Goal: Use online tool/utility: Utilize a website feature to perform a specific function

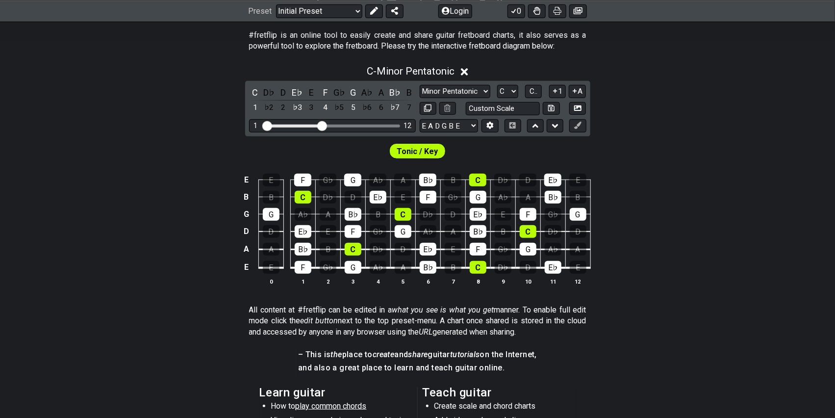
scroll to position [196, 0]
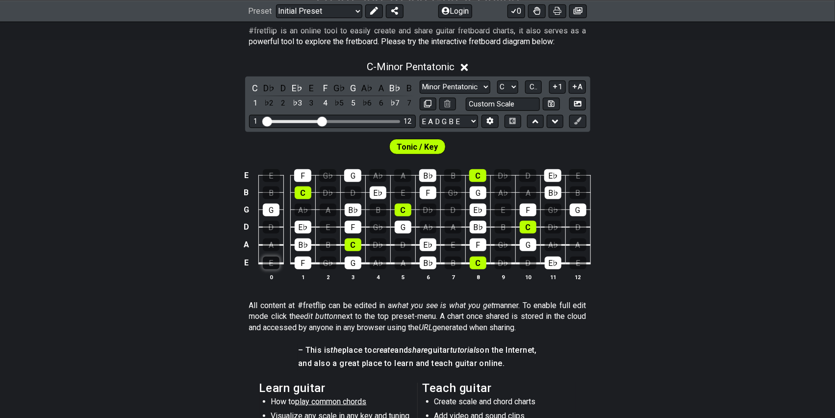
click at [276, 264] on div "E" at bounding box center [271, 262] width 17 height 13
click at [420, 143] on span "Tonic / Key" at bounding box center [417, 147] width 41 height 14
click at [413, 149] on span "Tonic / Key" at bounding box center [417, 147] width 41 height 14
click at [416, 148] on span "Tonic / Key" at bounding box center [417, 147] width 41 height 14
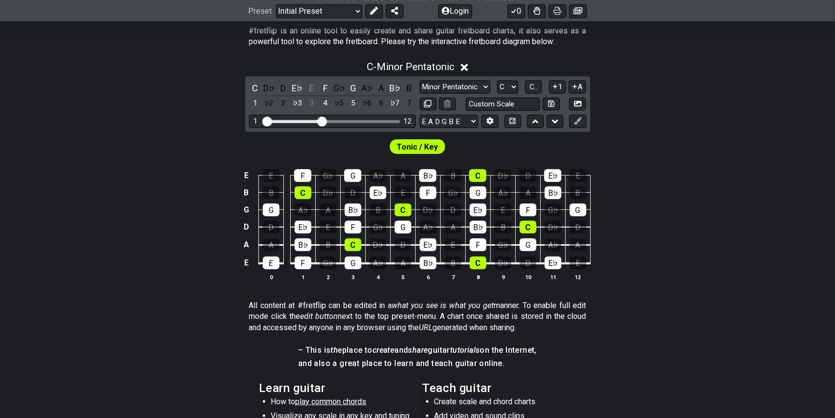
click at [415, 148] on span "Tonic / Key" at bounding box center [417, 147] width 41 height 14
click at [416, 148] on span "Tonic / Key" at bounding box center [417, 147] width 41 height 14
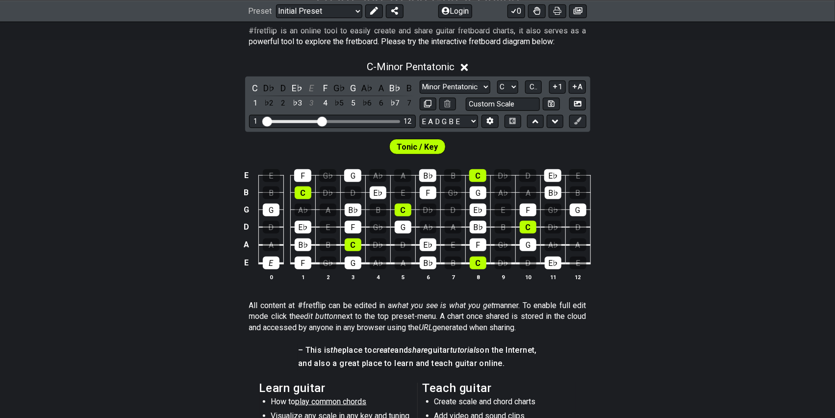
click at [416, 148] on span "Tonic / Key" at bounding box center [417, 147] width 41 height 14
drag, startPoint x: 278, startPoint y: 263, endPoint x: 284, endPoint y: 249, distance: 14.7
click at [278, 262] on div "E" at bounding box center [271, 262] width 17 height 13
click at [310, 86] on div "E" at bounding box center [311, 87] width 13 height 13
click at [411, 148] on span "Tonic / Key" at bounding box center [417, 147] width 41 height 14
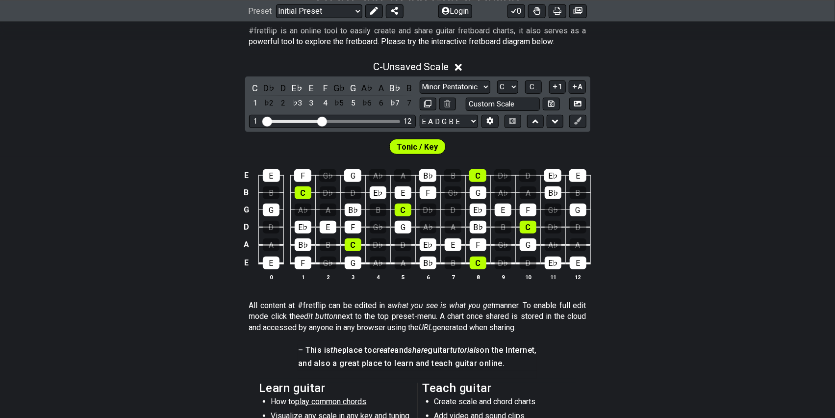
click at [412, 147] on span "Tonic / Key" at bounding box center [417, 147] width 41 height 14
drag, startPoint x: 320, startPoint y: 120, endPoint x: 369, endPoint y: 122, distance: 49.0
click at [370, 121] on input "Visible fret range" at bounding box center [332, 121] width 139 height 0
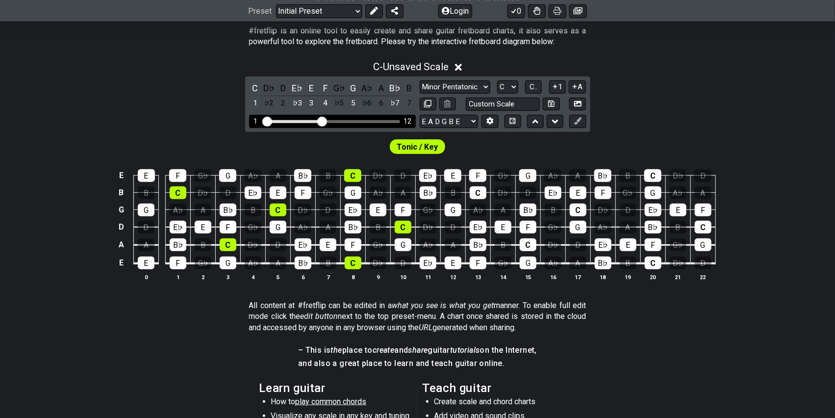
drag, startPoint x: 371, startPoint y: 121, endPoint x: 320, endPoint y: 122, distance: 51.5
click at [320, 121] on input "Visible fret range" at bounding box center [332, 121] width 139 height 0
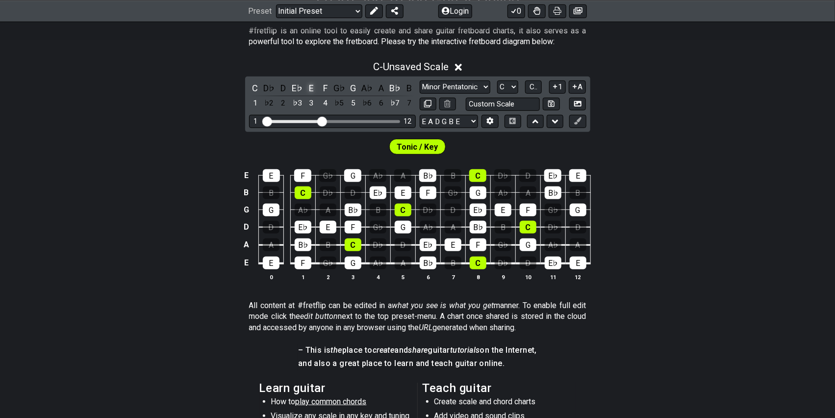
click at [313, 87] on div "E" at bounding box center [311, 87] width 13 height 13
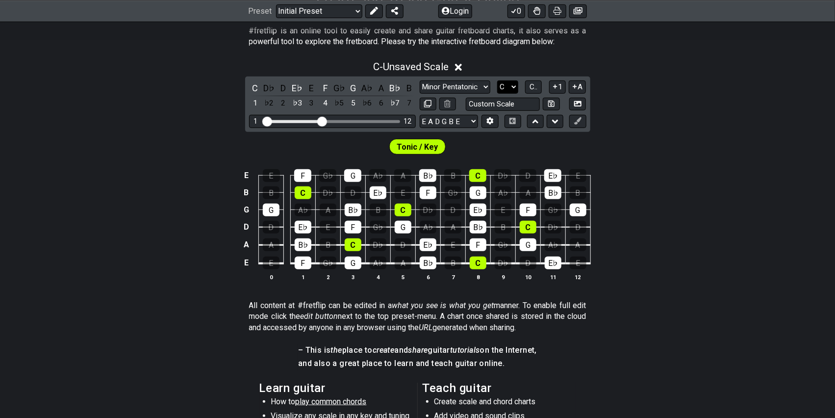
click at [515, 86] on select "A♭ A A♯ B♭ B C C♯ D♭ D D♯ E♭ E F F♯ G♭ G G♯" at bounding box center [507, 86] width 21 height 13
click at [659, 130] on div "C - Unsaved Scale C D♭ D E♭ E F G♭ G A♭ A B♭ B 1 ♭2 2 ♭3 3 4 ♭5 5 ♭6 6 ♭7 7 Min…" at bounding box center [417, 174] width 835 height 239
click at [534, 87] on span "C.." at bounding box center [533, 86] width 8 height 9
click at [534, 87] on span "1..7" at bounding box center [533, 86] width 12 height 9
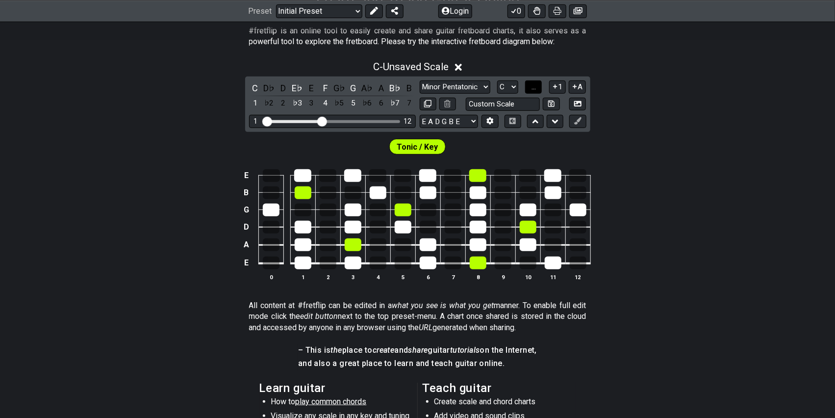
click at [534, 87] on span "..." at bounding box center [533, 86] width 4 height 9
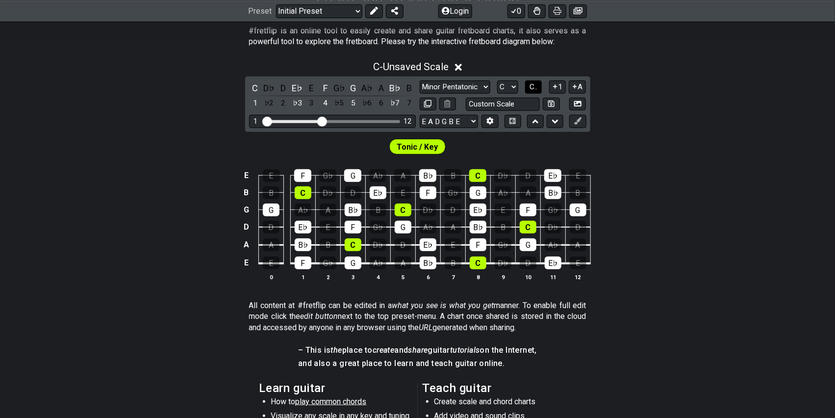
click at [535, 86] on span "C.." at bounding box center [533, 86] width 8 height 9
click at [535, 86] on span "1..7" at bounding box center [533, 86] width 12 height 9
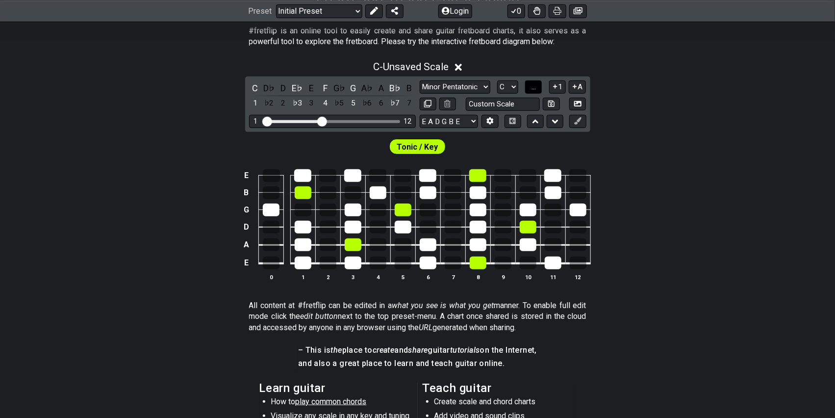
click at [535, 85] on span "..." at bounding box center [533, 86] width 4 height 9
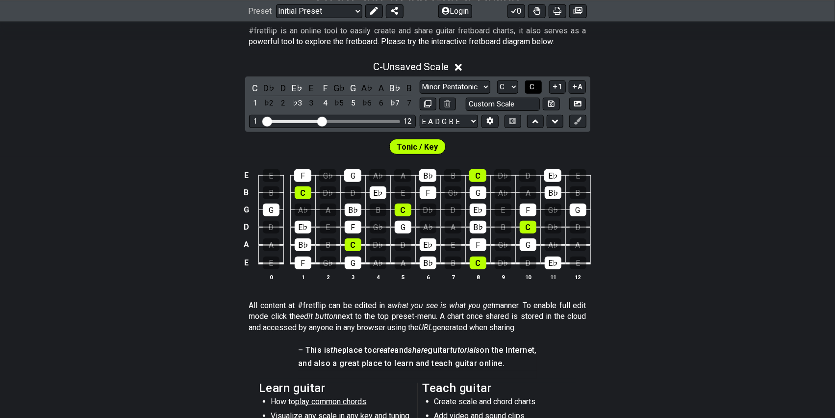
click at [535, 85] on span "C.." at bounding box center [533, 86] width 8 height 9
click at [512, 87] on select "A♭ A A♯ B♭ B C C♯ D♭ D D♯ E♭ E F F♯ G♭ G G♯" at bounding box center [506, 86] width 21 height 13
select select "E"
click at [496, 80] on select "A♭ A A♯ B♭ B C C♯ D♭ D D♯ E♭ E F F♯ G♭ G G♯" at bounding box center [506, 86] width 21 height 13
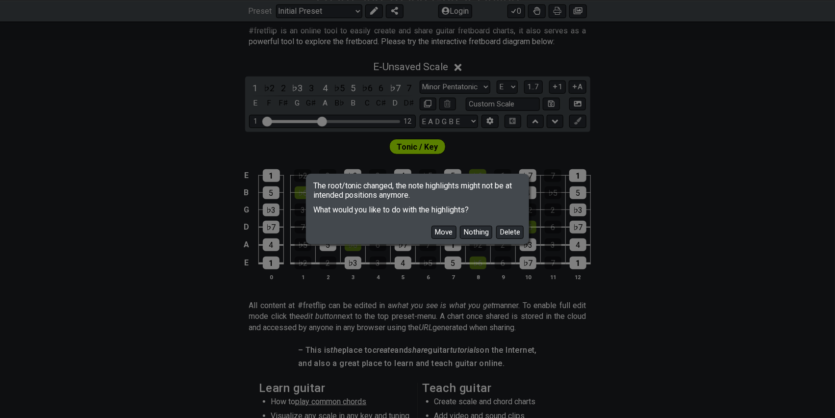
click at [445, 231] on button "Move" at bounding box center [443, 231] width 25 height 13
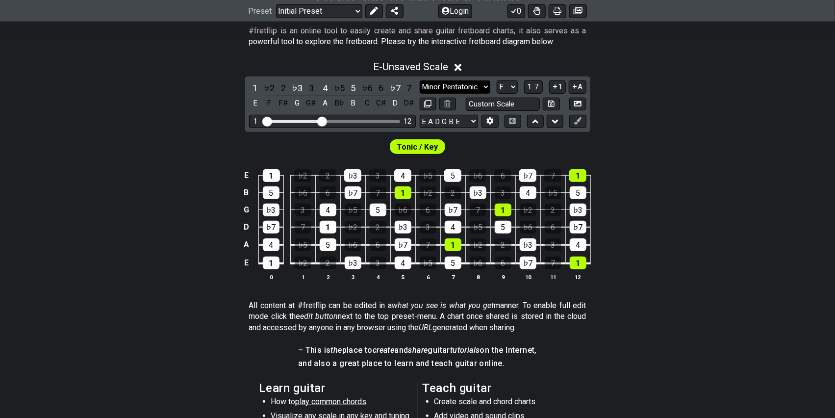
click at [487, 89] on select "Minor Pentatonic Click to edit Minor Pentatonic Major Pentatonic Minor Blues Ma…" at bounding box center [455, 86] width 71 height 13
click at [648, 132] on div "Tonic / Key" at bounding box center [417, 144] width 835 height 25
click at [695, 142] on div "Tonic / Key" at bounding box center [417, 144] width 835 height 25
click at [579, 101] on icon at bounding box center [577, 103] width 7 height 5
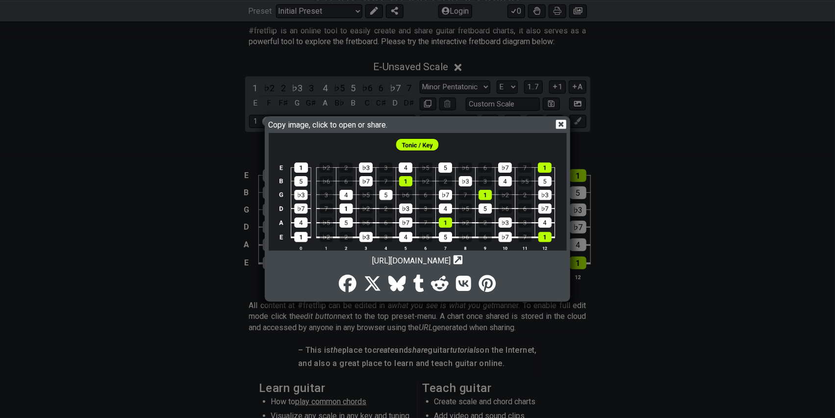
click at [413, 185] on img at bounding box center [418, 197] width 298 height 129
click at [560, 123] on icon at bounding box center [561, 124] width 10 height 10
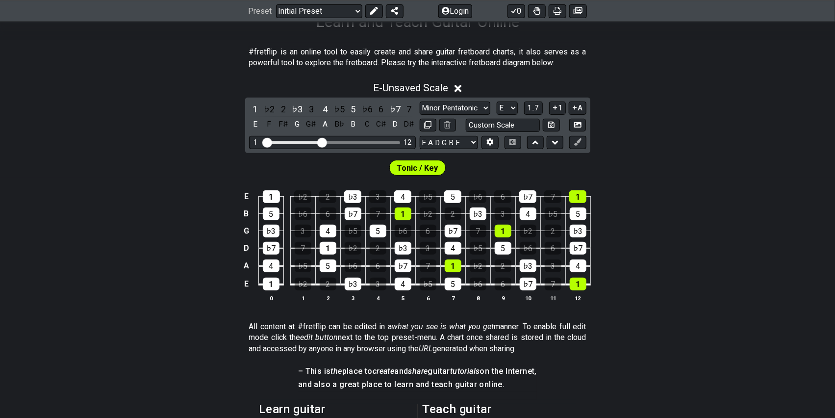
scroll to position [126, 0]
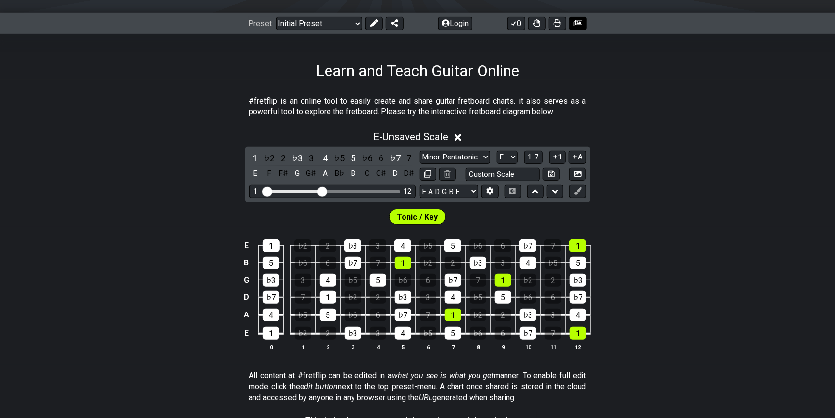
click at [579, 24] on icon at bounding box center [577, 23] width 9 height 8
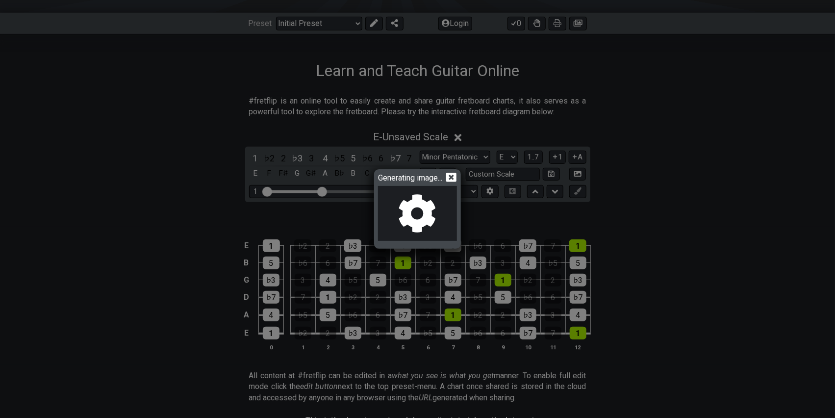
click at [455, 177] on icon at bounding box center [451, 177] width 10 height 10
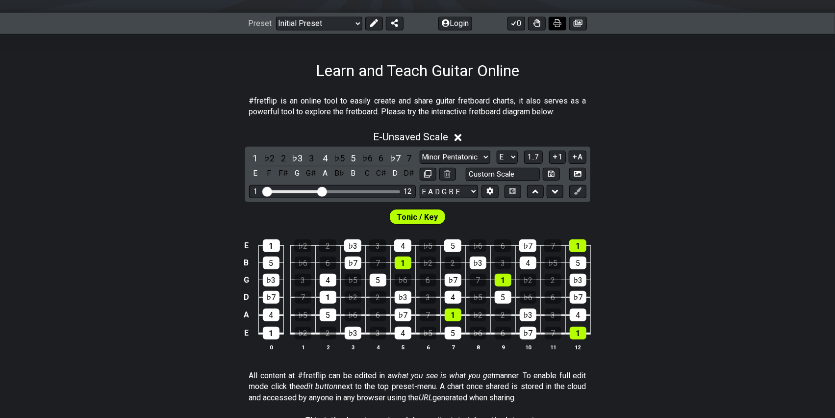
click at [560, 24] on icon at bounding box center [557, 23] width 8 height 8
click at [534, 188] on icon at bounding box center [535, 192] width 6 height 10
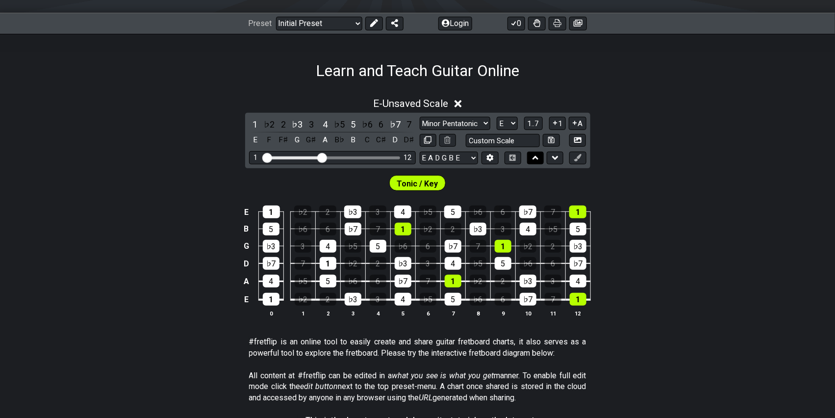
click at [535, 154] on icon at bounding box center [535, 158] width 6 height 10
click at [555, 155] on icon at bounding box center [555, 158] width 6 height 10
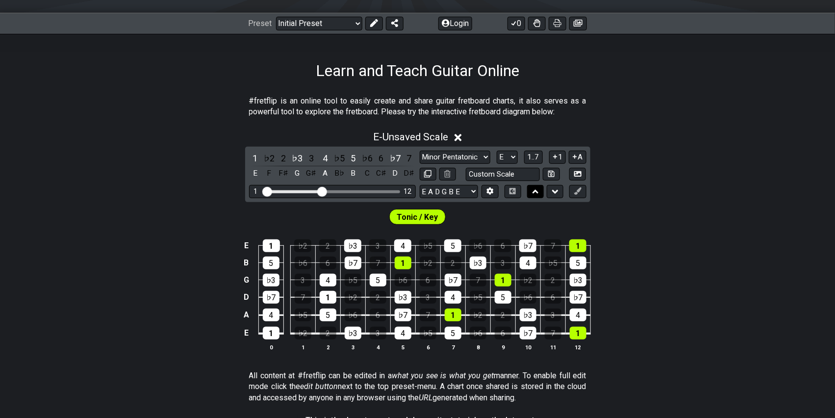
click at [535, 191] on icon at bounding box center [535, 192] width 6 height 4
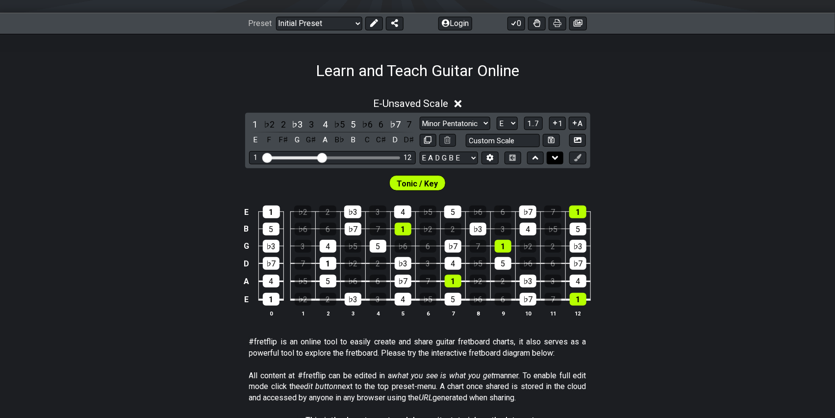
click at [556, 156] on icon at bounding box center [555, 158] width 6 height 4
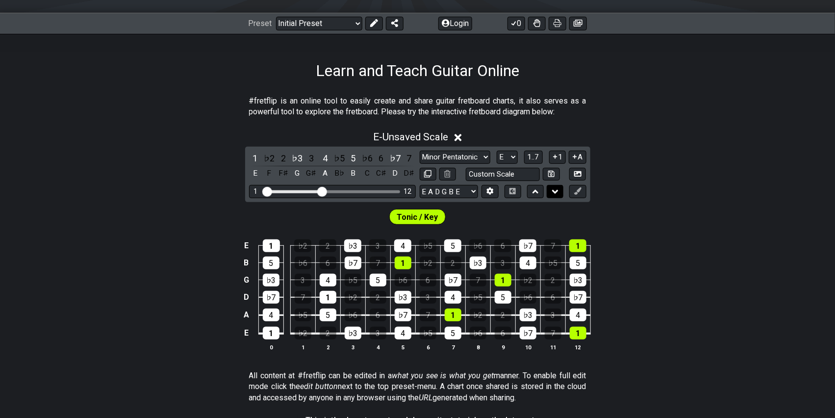
click at [556, 190] on icon at bounding box center [555, 192] width 6 height 4
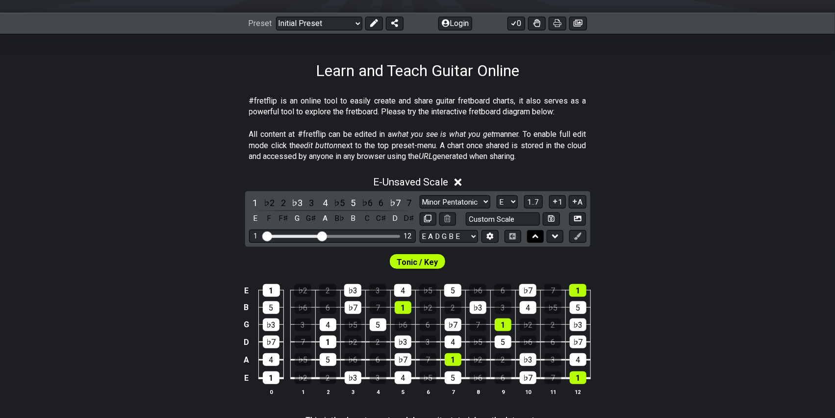
click at [535, 234] on icon at bounding box center [535, 236] width 6 height 4
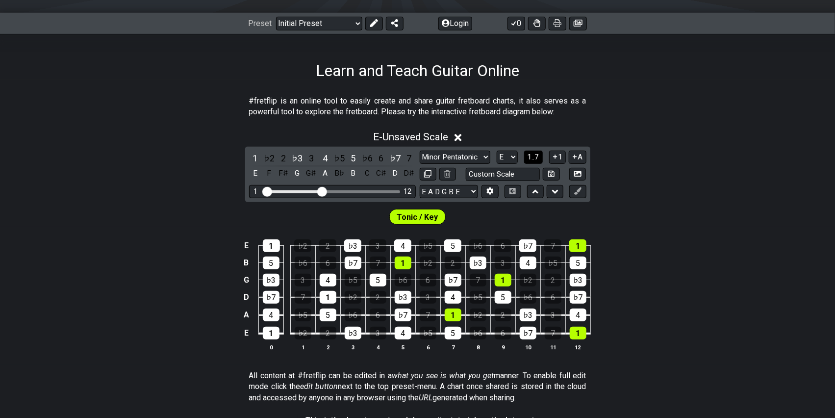
click at [537, 156] on span "1..7" at bounding box center [533, 156] width 12 height 9
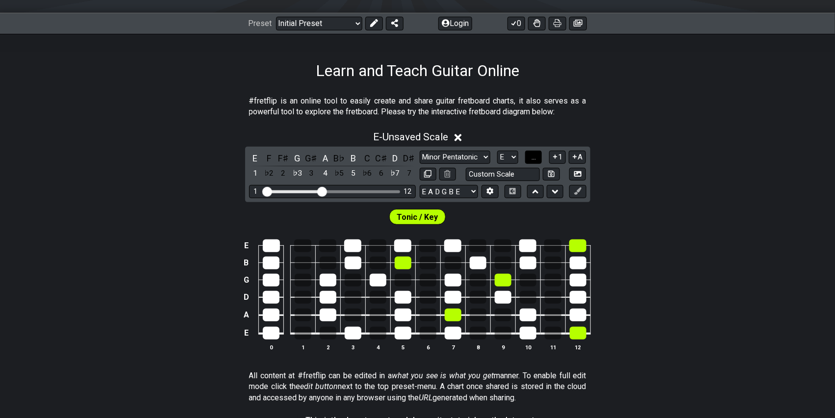
click at [537, 156] on button "..." at bounding box center [533, 156] width 17 height 13
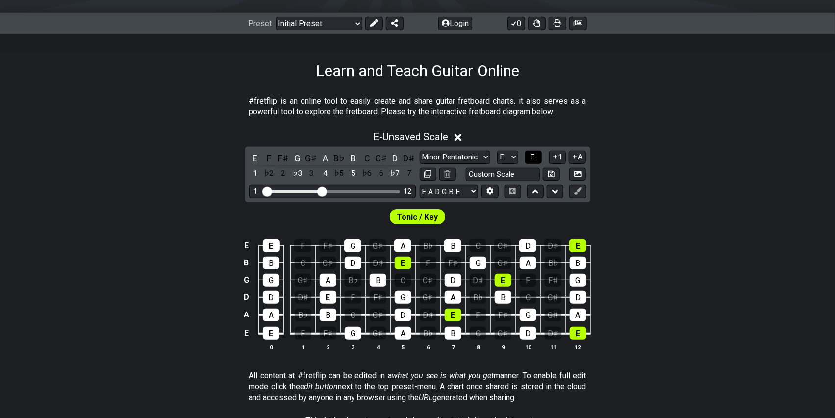
click at [538, 156] on button "E.." at bounding box center [533, 156] width 17 height 13
click at [510, 189] on icon at bounding box center [512, 191] width 6 height 6
click at [512, 192] on icon at bounding box center [512, 191] width 6 height 6
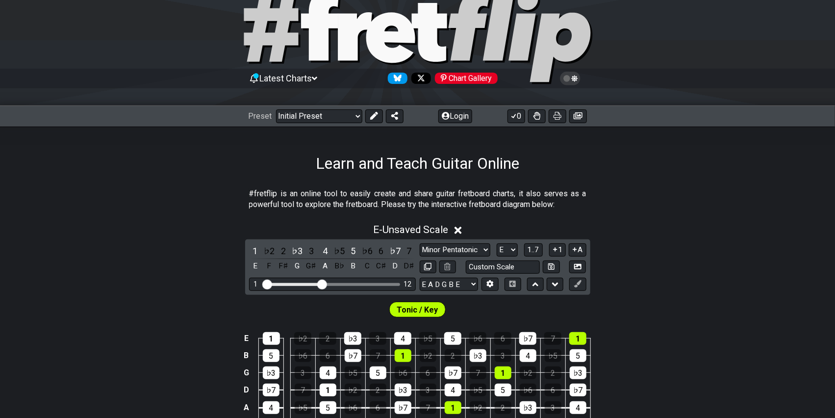
scroll to position [49, 0]
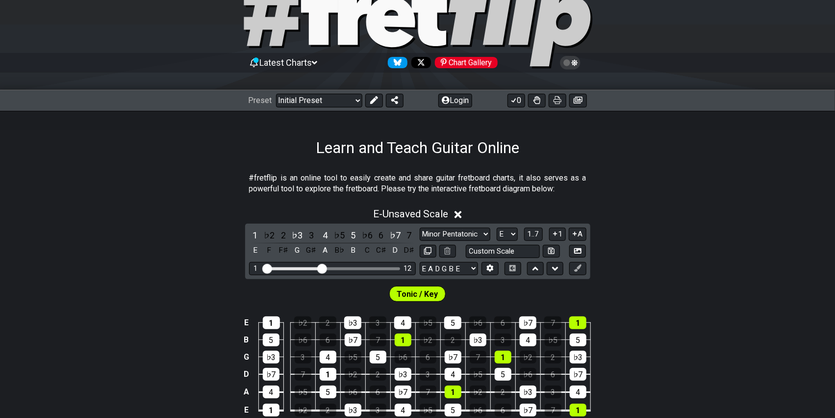
click at [565, 66] on icon at bounding box center [570, 63] width 21 height 14
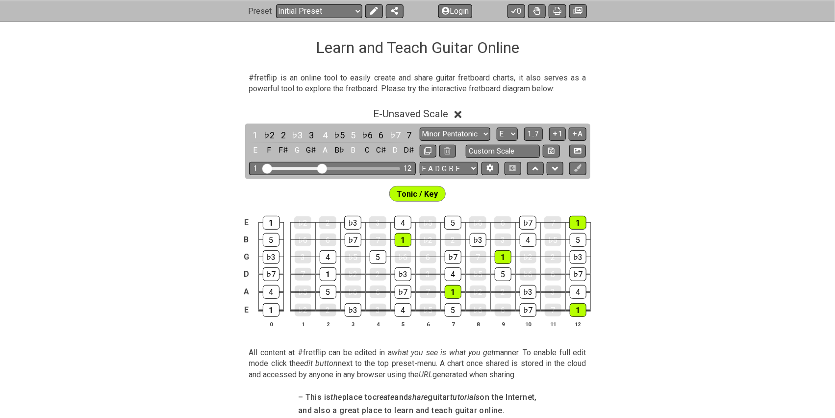
scroll to position [196, 0]
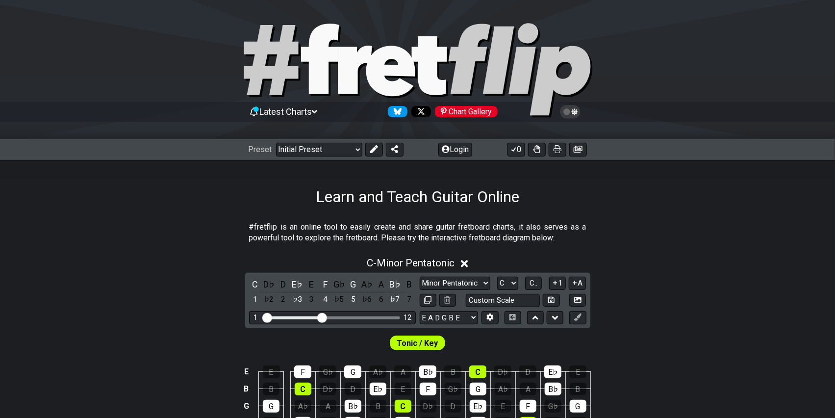
click at [568, 110] on icon at bounding box center [570, 111] width 9 height 9
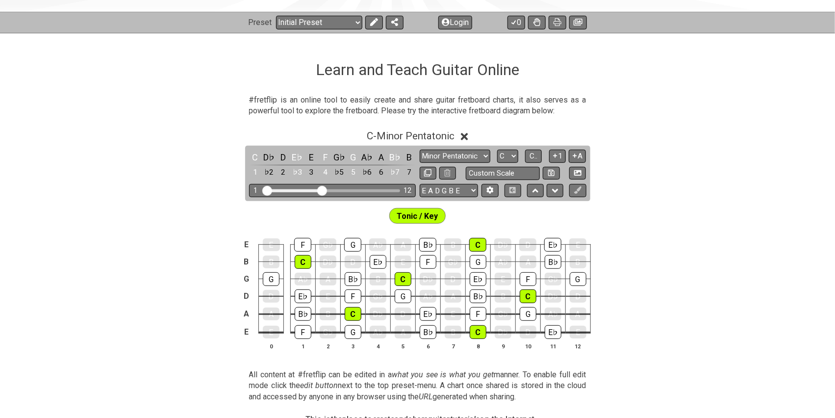
scroll to position [147, 0]
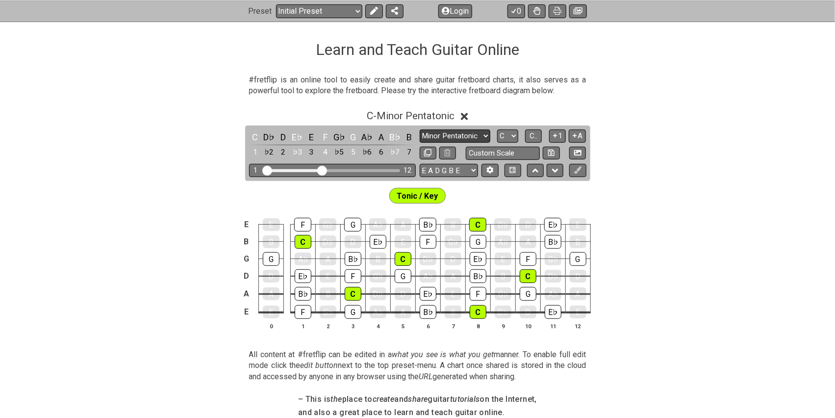
click at [486, 134] on select "Minor Pentatonic Click to edit Minor Pentatonic Major Pentatonic Minor Blues Ma…" at bounding box center [455, 135] width 71 height 13
select select "Major Pentatonic"
click at [420, 129] on select "Minor Pentatonic Click to edit Minor Pentatonic Major Pentatonic Minor Blues Ma…" at bounding box center [455, 135] width 71 height 13
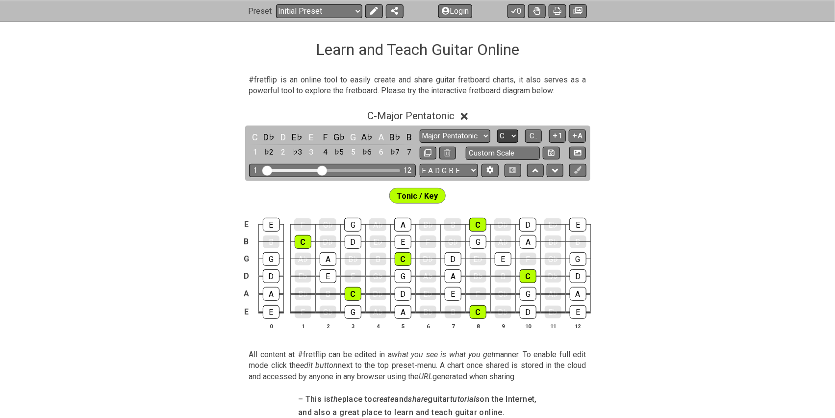
click at [514, 135] on select "A♭ A A♯ B♭ B C C♯ D♭ D D♯ E♭ E F F♯ G♭ G G♯" at bounding box center [507, 135] width 21 height 13
select select "G"
click at [497, 129] on select "A♭ A A♯ B♭ B C C♯ D♭ D D♯ E♭ E F F♯ G♭ G G♯" at bounding box center [507, 135] width 21 height 13
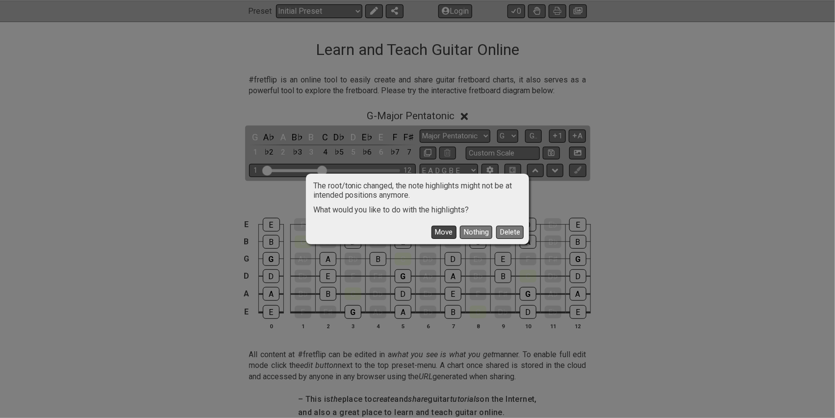
click at [442, 232] on button "Move" at bounding box center [443, 231] width 25 height 13
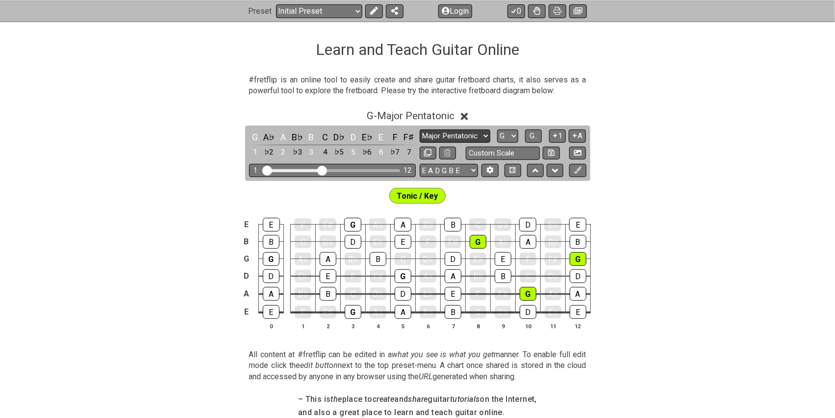
click at [486, 134] on select "Minor Pentatonic Click to edit Minor Pentatonic Major Pentatonic Minor Blues Ma…" at bounding box center [455, 135] width 71 height 13
select select "Minor Pentatonic"
click at [420, 129] on select "Minor Pentatonic Click to edit Minor Pentatonic Major Pentatonic Minor Blues Ma…" at bounding box center [455, 135] width 71 height 13
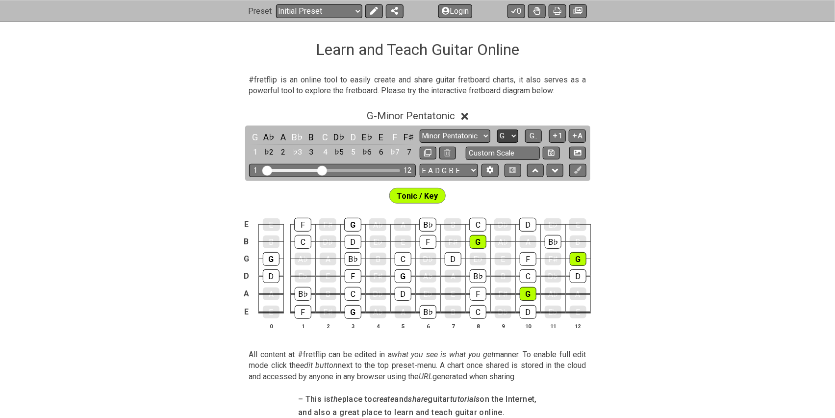
click at [513, 136] on select "A♭ A A♯ B♭ B C C♯ D♭ D D♯ E♭ E F F♯ G♭ G G♯" at bounding box center [507, 135] width 21 height 13
select select "E"
click at [497, 129] on select "A♭ A A♯ B♭ B C C♯ D♭ D D♯ E♭ E F F♯ G♭ G G♯" at bounding box center [507, 135] width 21 height 13
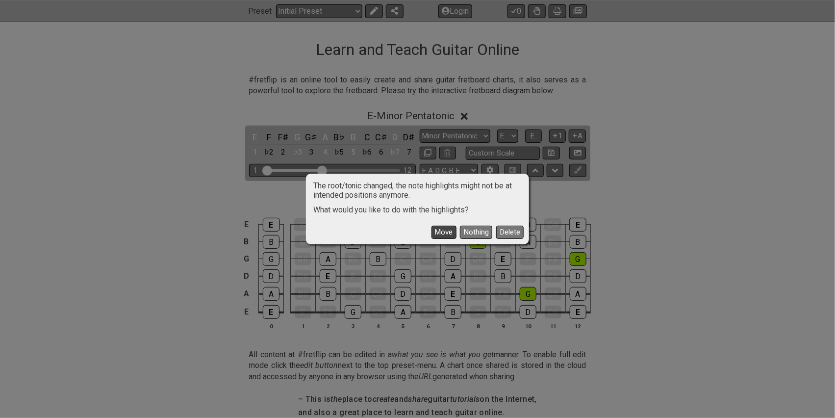
click at [442, 233] on button "Move" at bounding box center [443, 231] width 25 height 13
